Goal: Browse casually

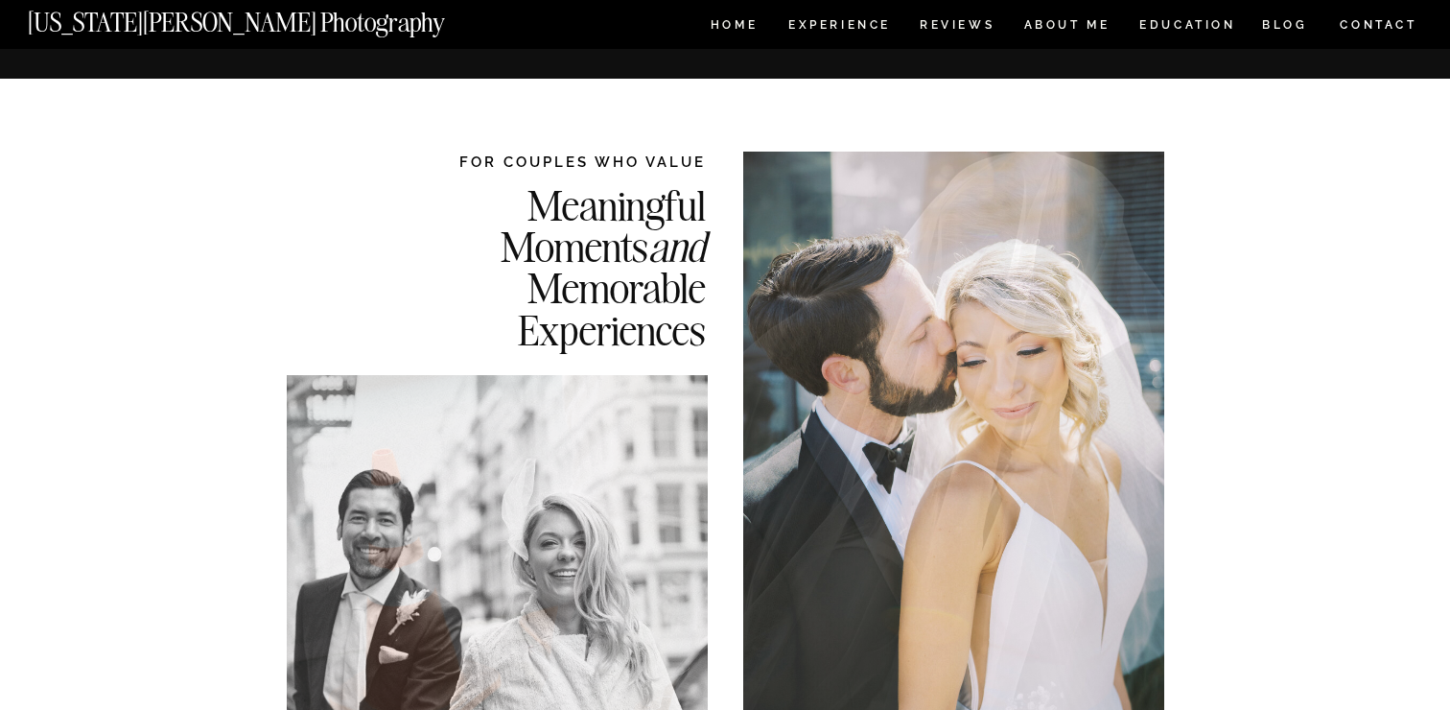
scroll to position [7575, 0]
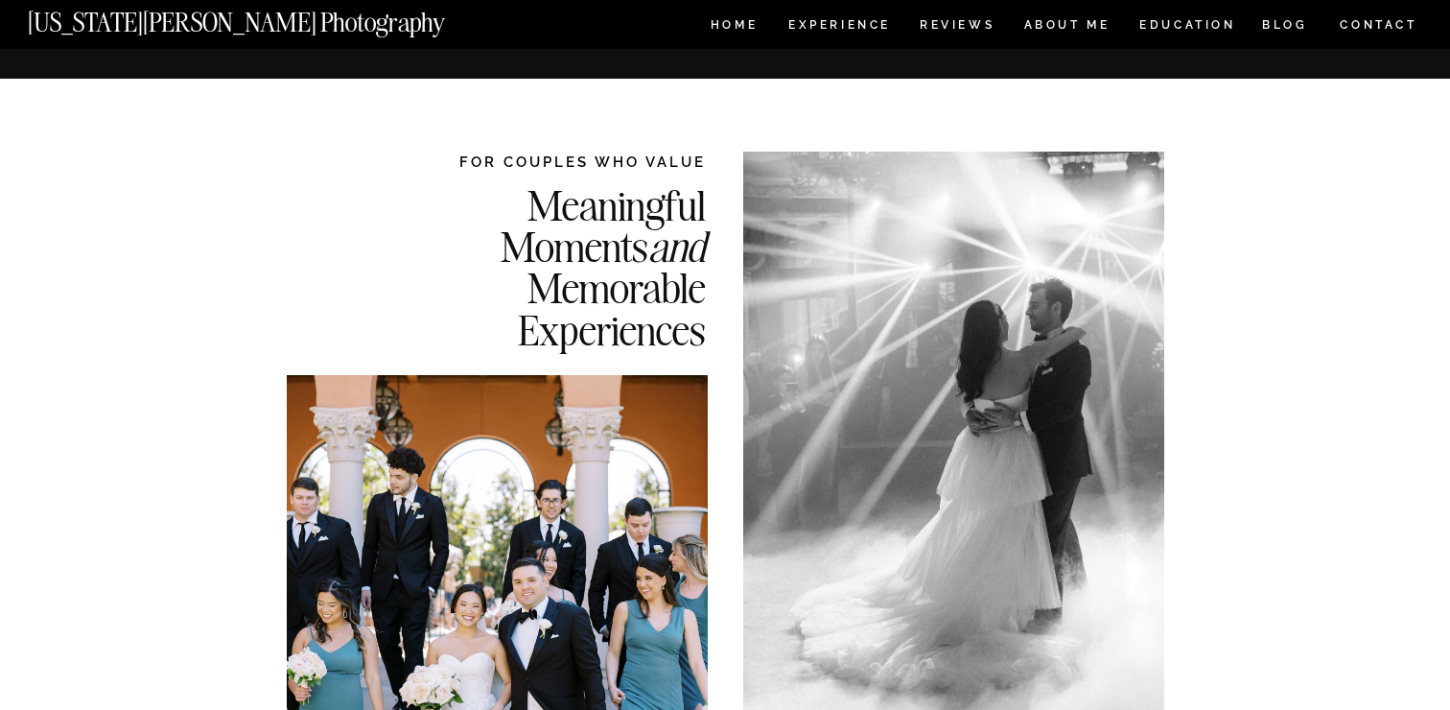
scroll to position [2500, 0]
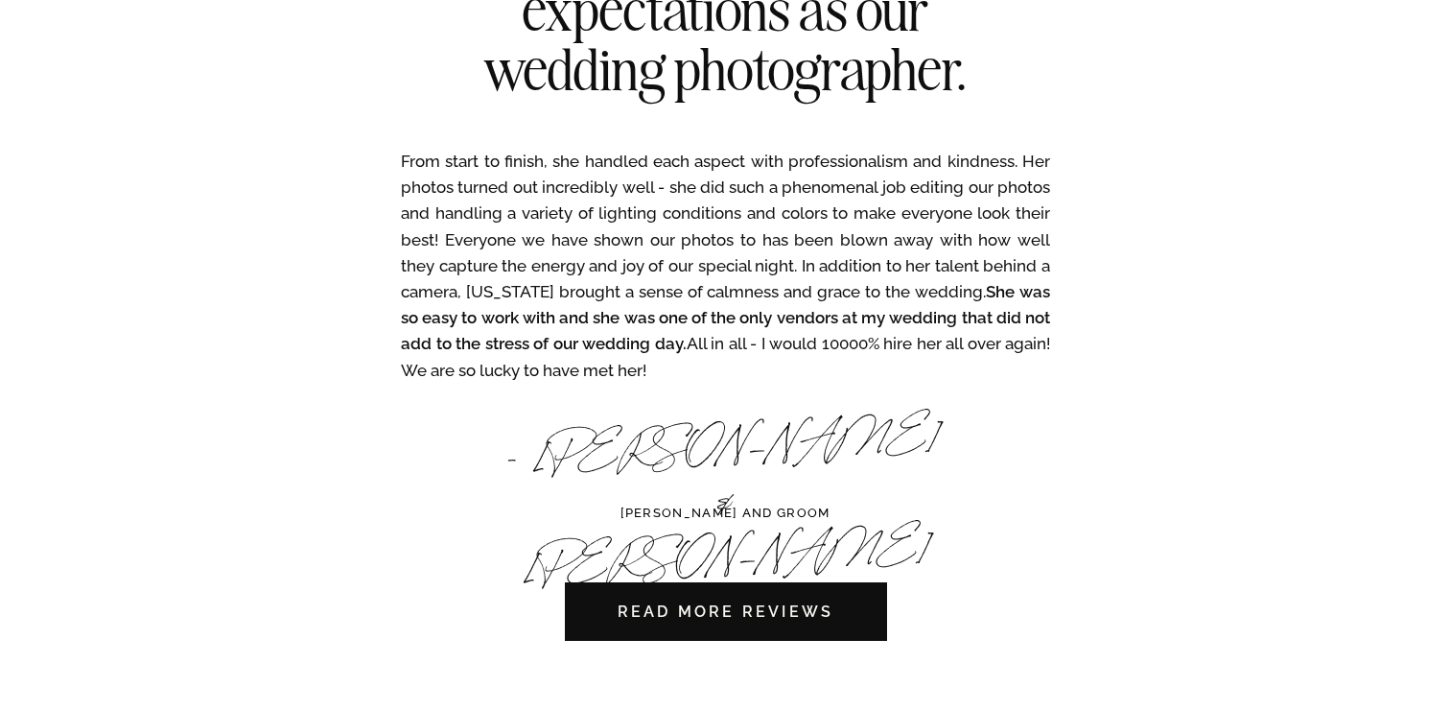
scroll to position [5689, 0]
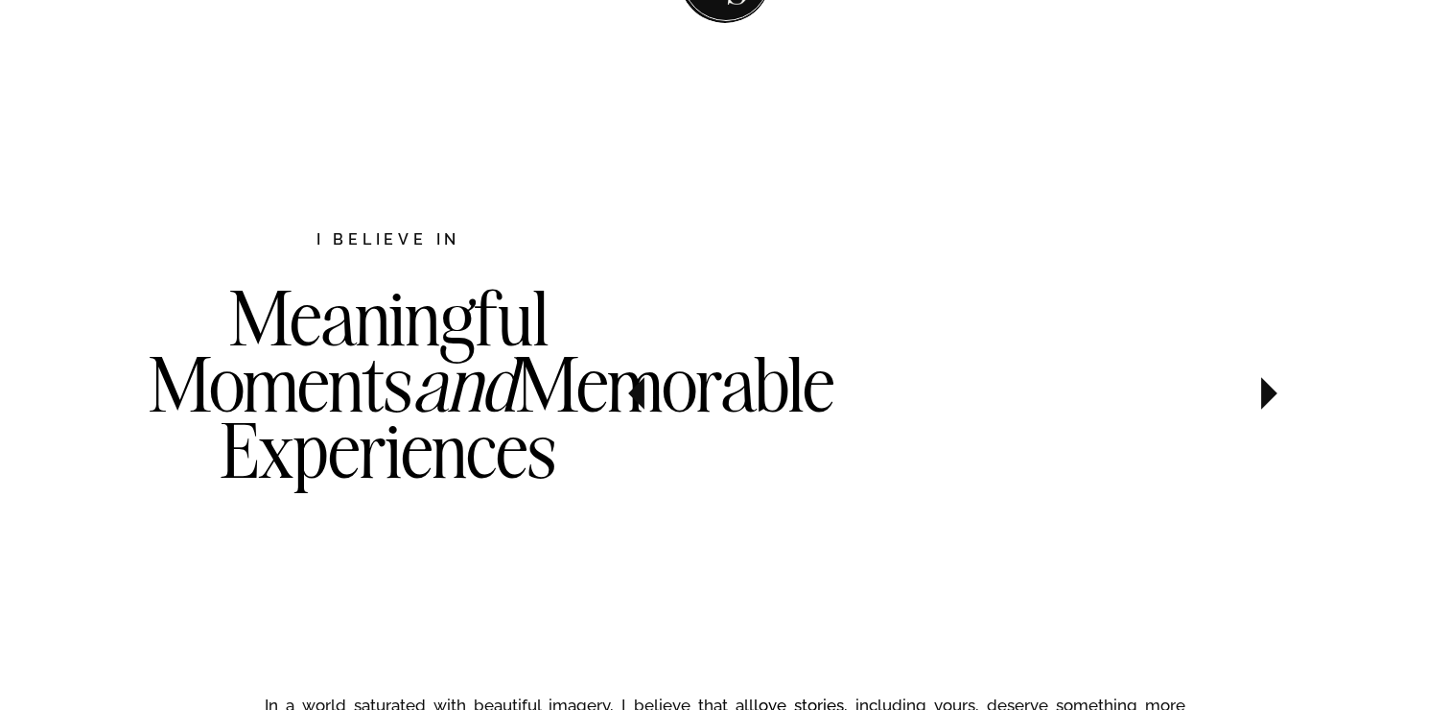
scroll to position [1338, 0]
